Goal: Information Seeking & Learning: Learn about a topic

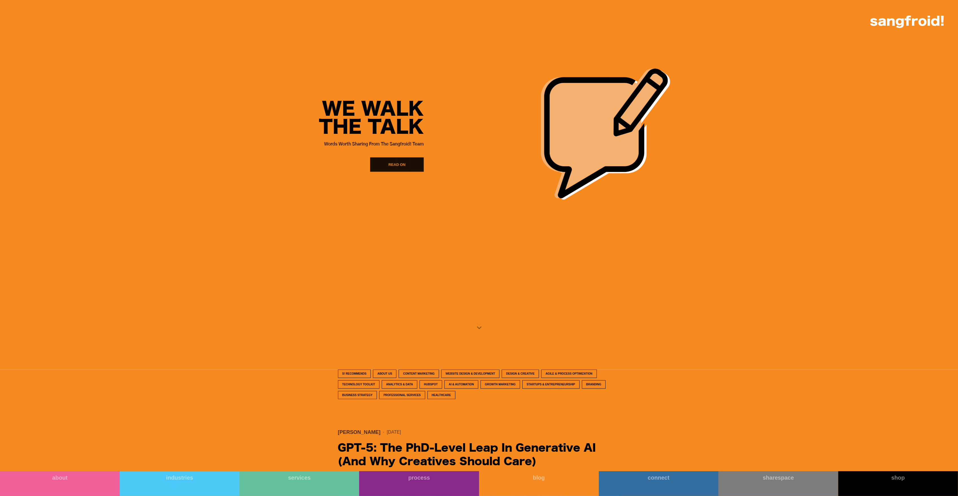
scroll to position [503, 0]
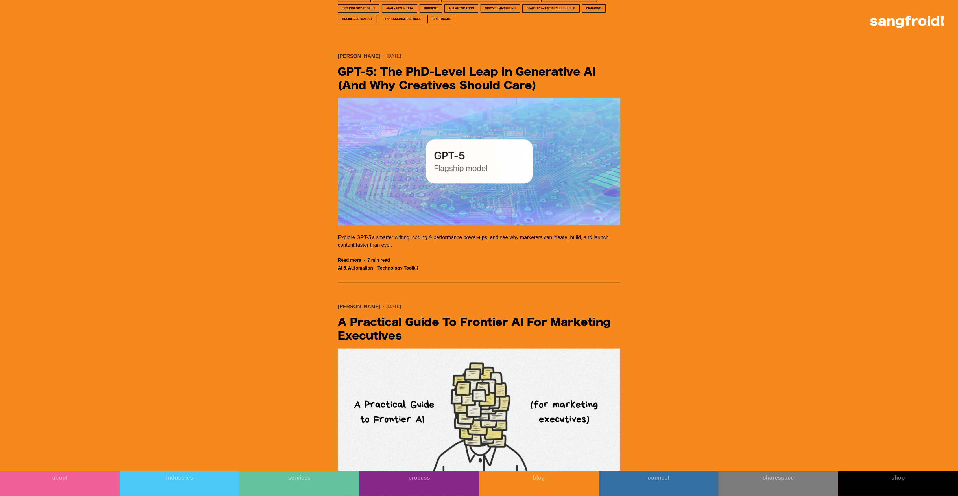
click at [496, 79] on h2 "GPT‑5: The PhD‑Level Leap in Generative AI (And Why Creatives Should Care)" at bounding box center [479, 79] width 282 height 27
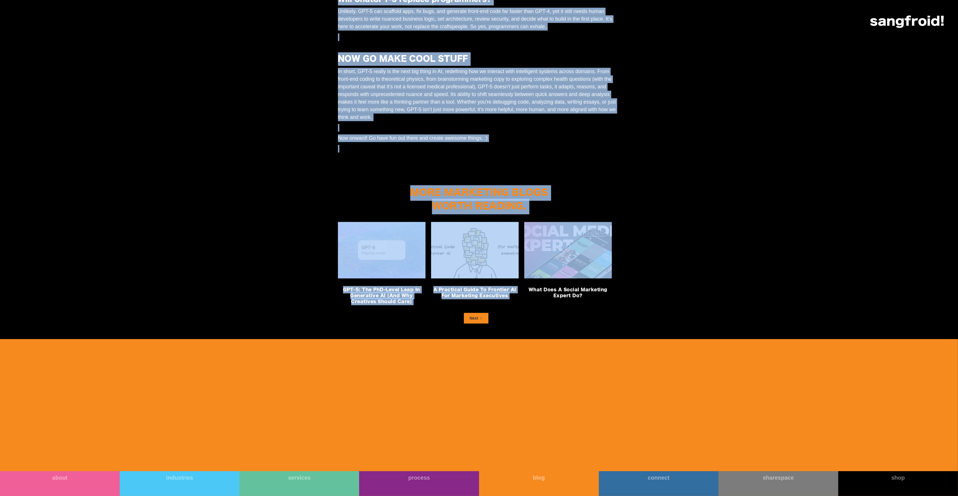
scroll to position [2220, 0]
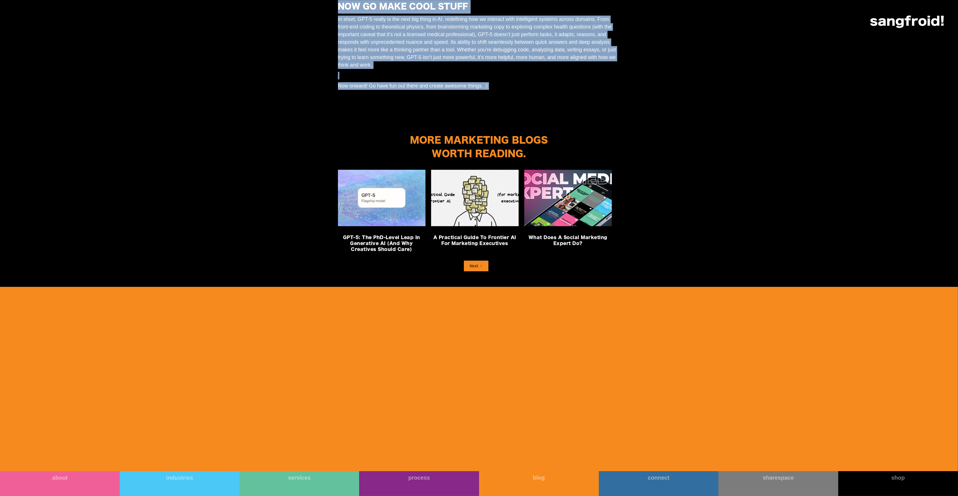
drag, startPoint x: 331, startPoint y: 247, endPoint x: 560, endPoint y: 218, distance: 231.3
copy main "Okay, so I’m getting straight to the point: GPT-5 is insane. Now I’m no AI/ML e…"
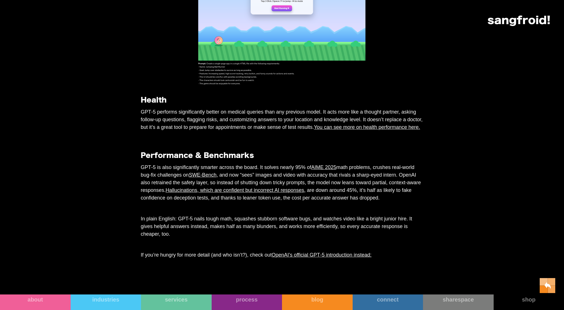
scroll to position [612, 0]
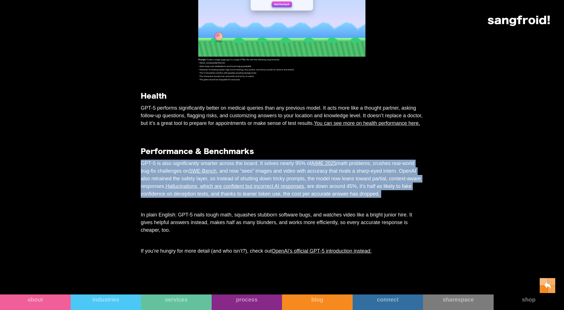
drag, startPoint x: 167, startPoint y: 192, endPoint x: 357, endPoint y: 238, distance: 195.9
copy main "GPT‑5 is also significantly smarter across the board. It solves nearly 95% of A…"
drag, startPoint x: 349, startPoint y: 224, endPoint x: 140, endPoint y: 188, distance: 212.3
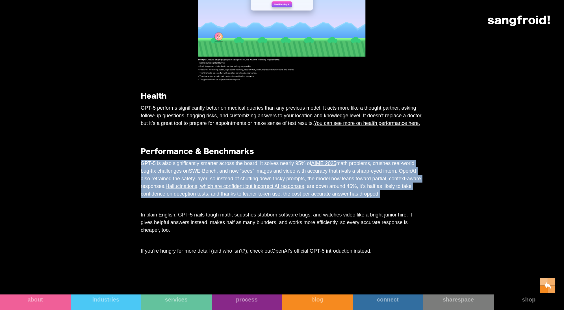
copy p "GPT‑5 is also significantly smarter across the board. It solves nearly 95% of A…"
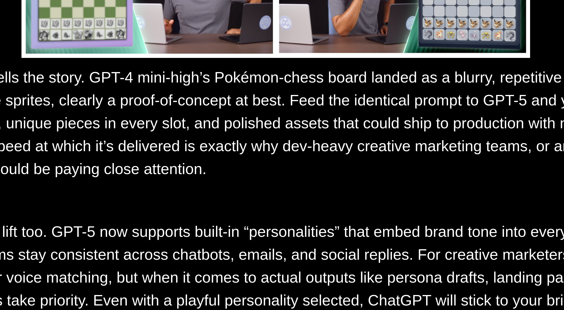
scroll to position [1548, 0]
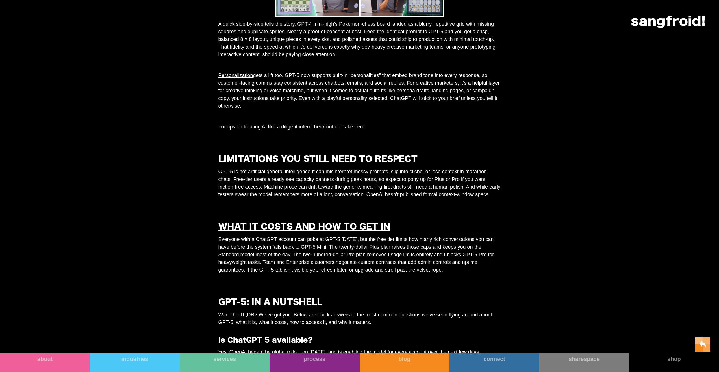
scroll to position [1448, 0]
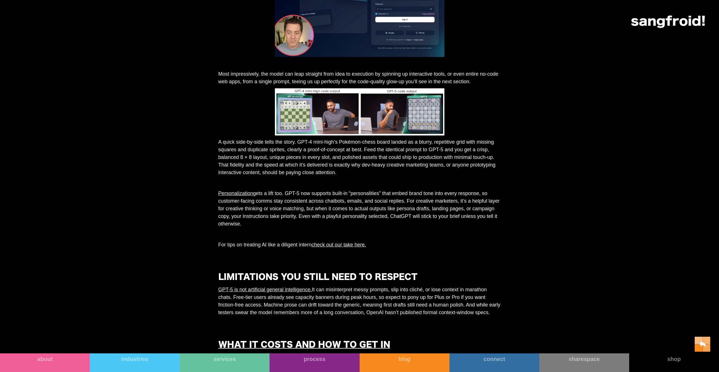
click at [446, 176] on p "A quick side-by-side tells the story. GPT-4 mini-high’s Pokémon-chess board lan…" at bounding box center [359, 157] width 282 height 38
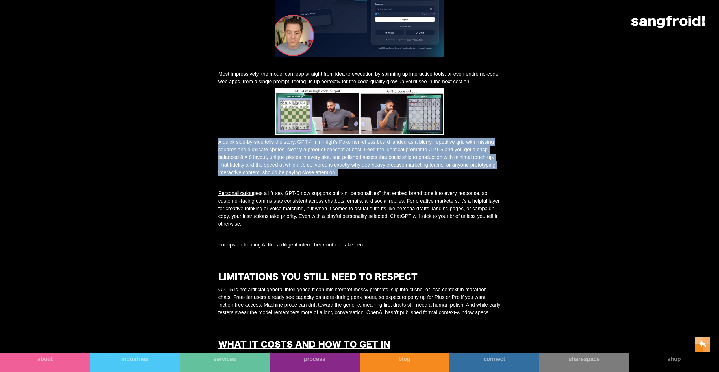
click at [446, 176] on p "A quick side-by-side tells the story. GPT-4 mini-high’s Pokémon-chess board lan…" at bounding box center [359, 157] width 282 height 38
copy p "A quick side-by-side tells the story. GPT-4 mini-high’s Pokémon-chess board lan…"
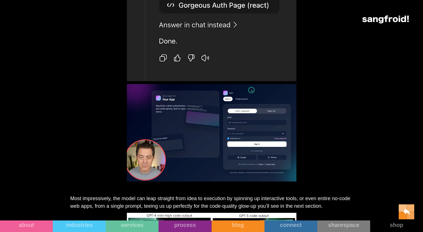
scroll to position [1443, 0]
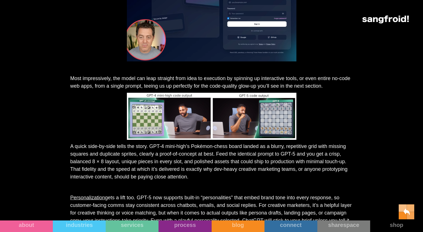
click at [248, 58] on img at bounding box center [211, 12] width 169 height 97
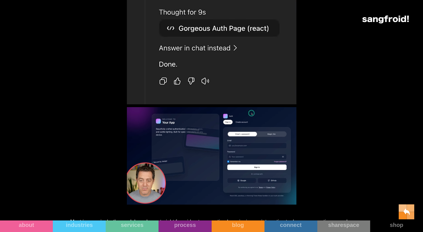
scroll to position [1237, 0]
